Goal: Task Accomplishment & Management: Use online tool/utility

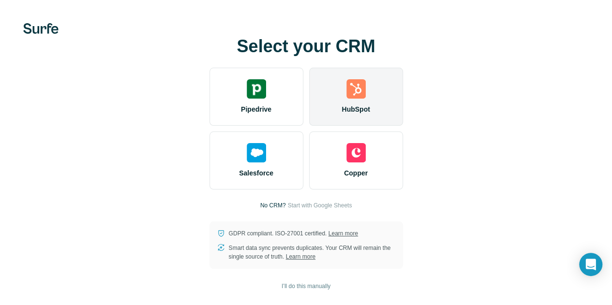
click at [309, 112] on div "HubSpot" at bounding box center [356, 97] width 94 height 58
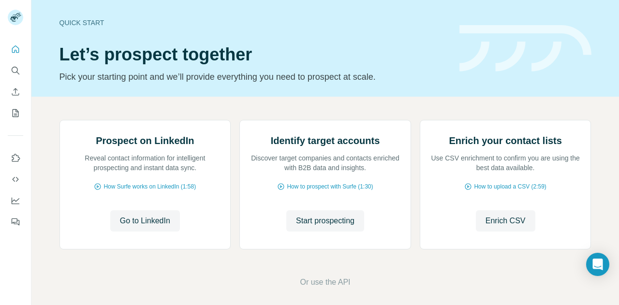
scroll to position [102, 0]
